Goal: Task Accomplishment & Management: Complete application form

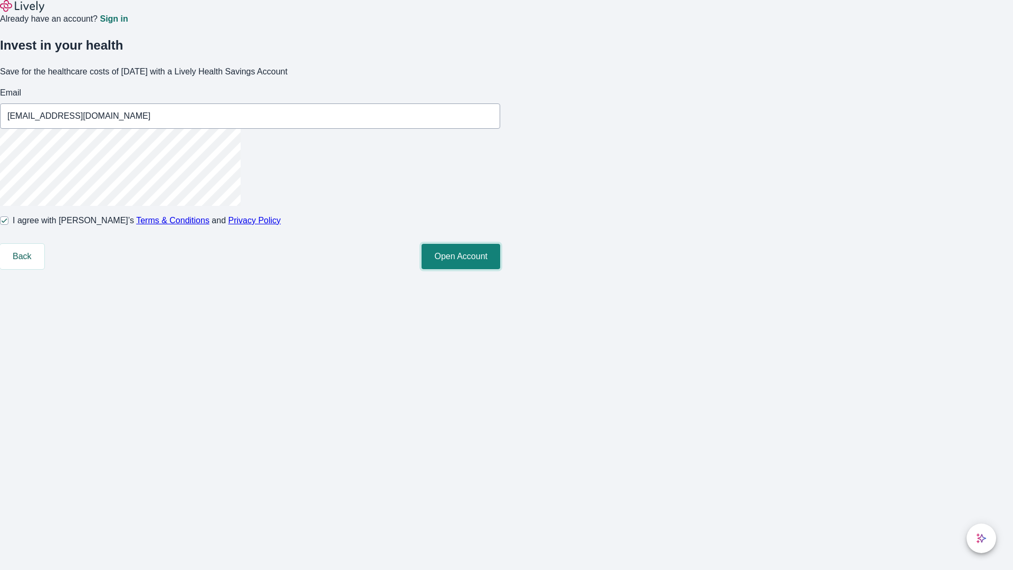
click at [500, 269] on button "Open Account" at bounding box center [461, 256] width 79 height 25
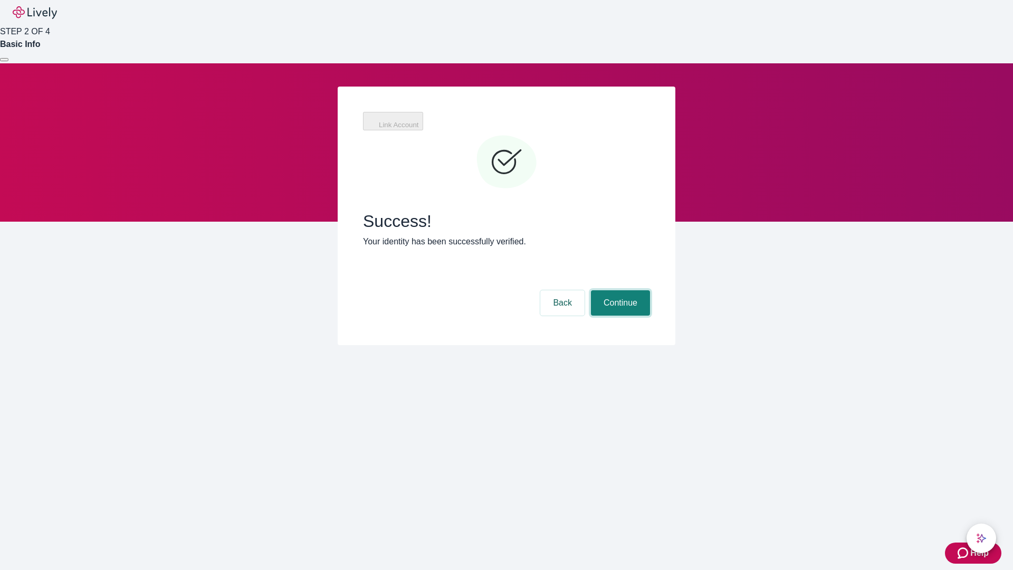
click at [619, 290] on button "Continue" at bounding box center [620, 302] width 59 height 25
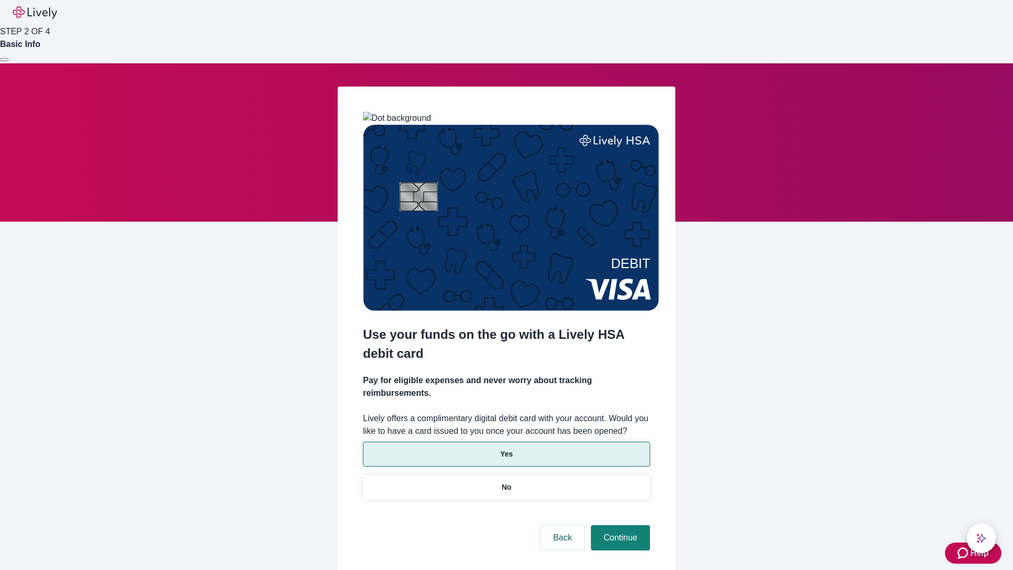
click at [506, 449] on p "Yes" at bounding box center [506, 454] width 13 height 11
click at [619, 525] on button "Continue" at bounding box center [620, 537] width 59 height 25
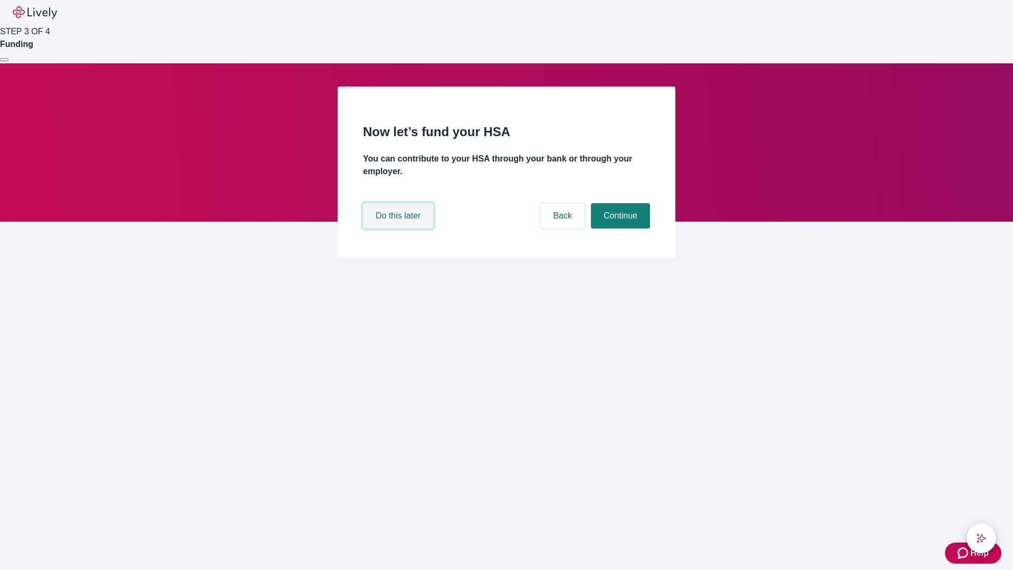
click at [399, 228] on button "Do this later" at bounding box center [398, 215] width 70 height 25
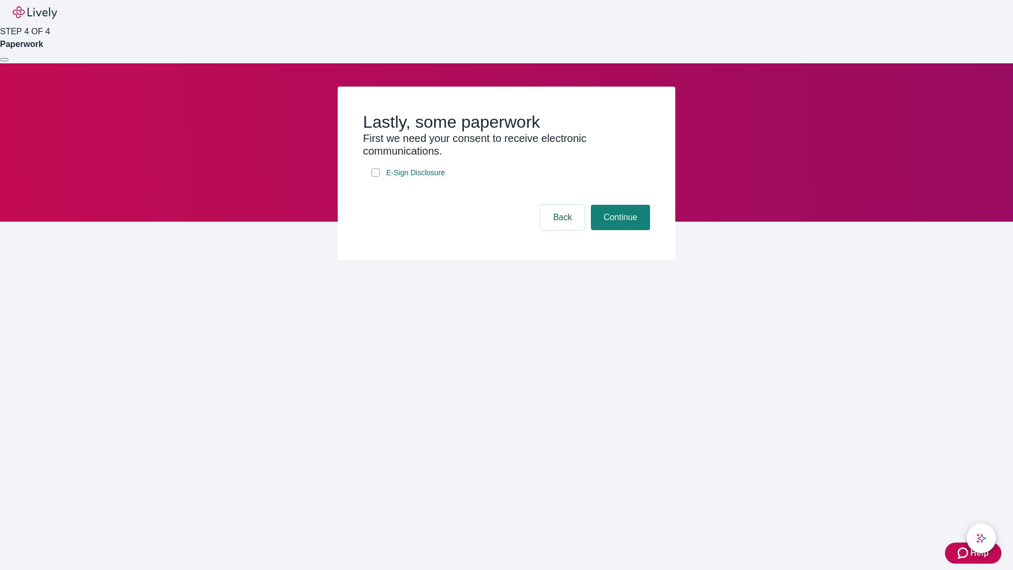
click at [376, 177] on input "E-Sign Disclosure" at bounding box center [375, 172] width 8 height 8
checkbox input "true"
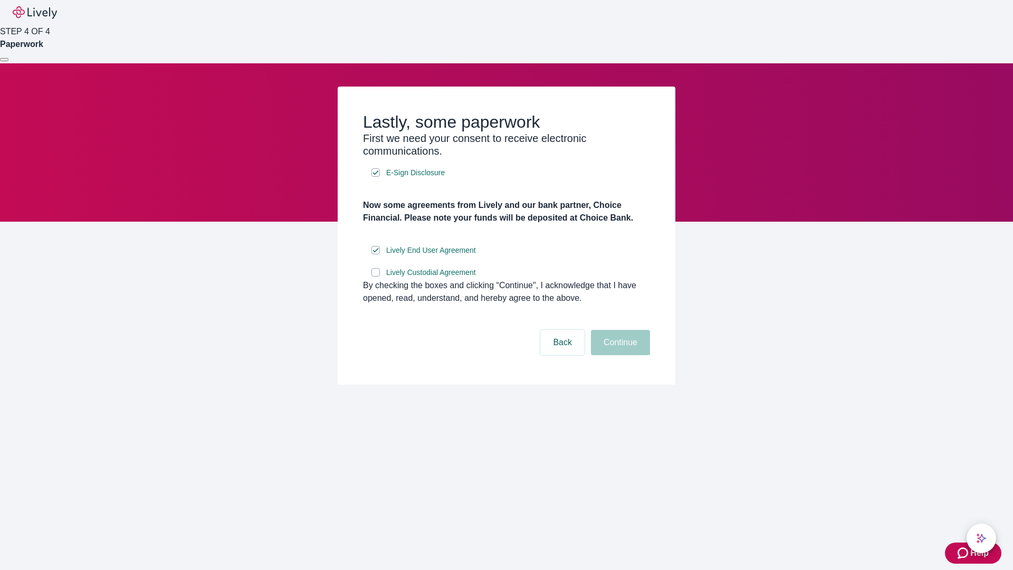
click at [376, 276] on input "Lively Custodial Agreement" at bounding box center [375, 272] width 8 height 8
checkbox input "true"
click at [619, 355] on button "Continue" at bounding box center [620, 342] width 59 height 25
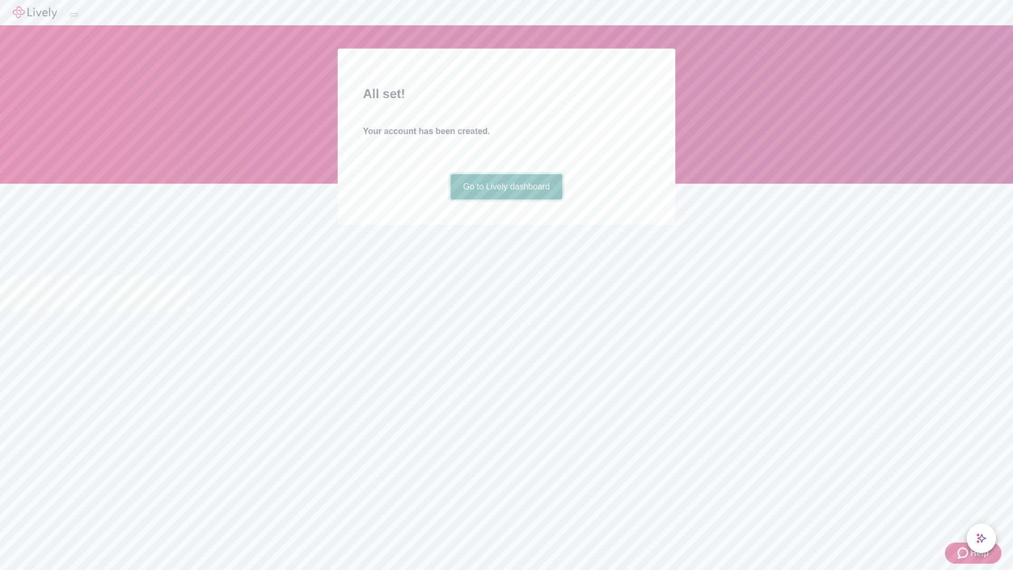
click at [506, 199] on link "Go to Lively dashboard" at bounding box center [507, 186] width 112 height 25
